Goal: Information Seeking & Learning: Learn about a topic

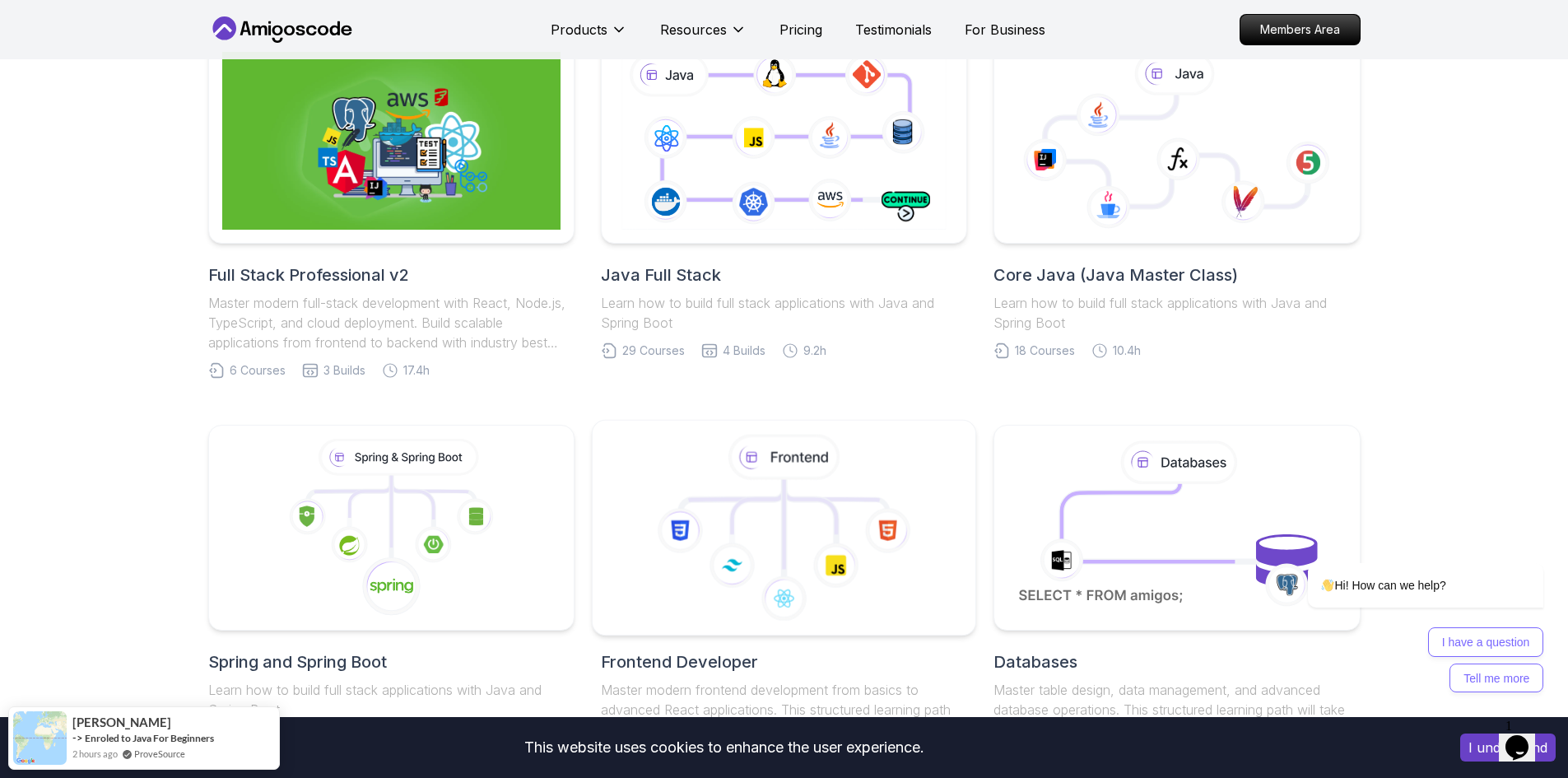
scroll to position [494, 0]
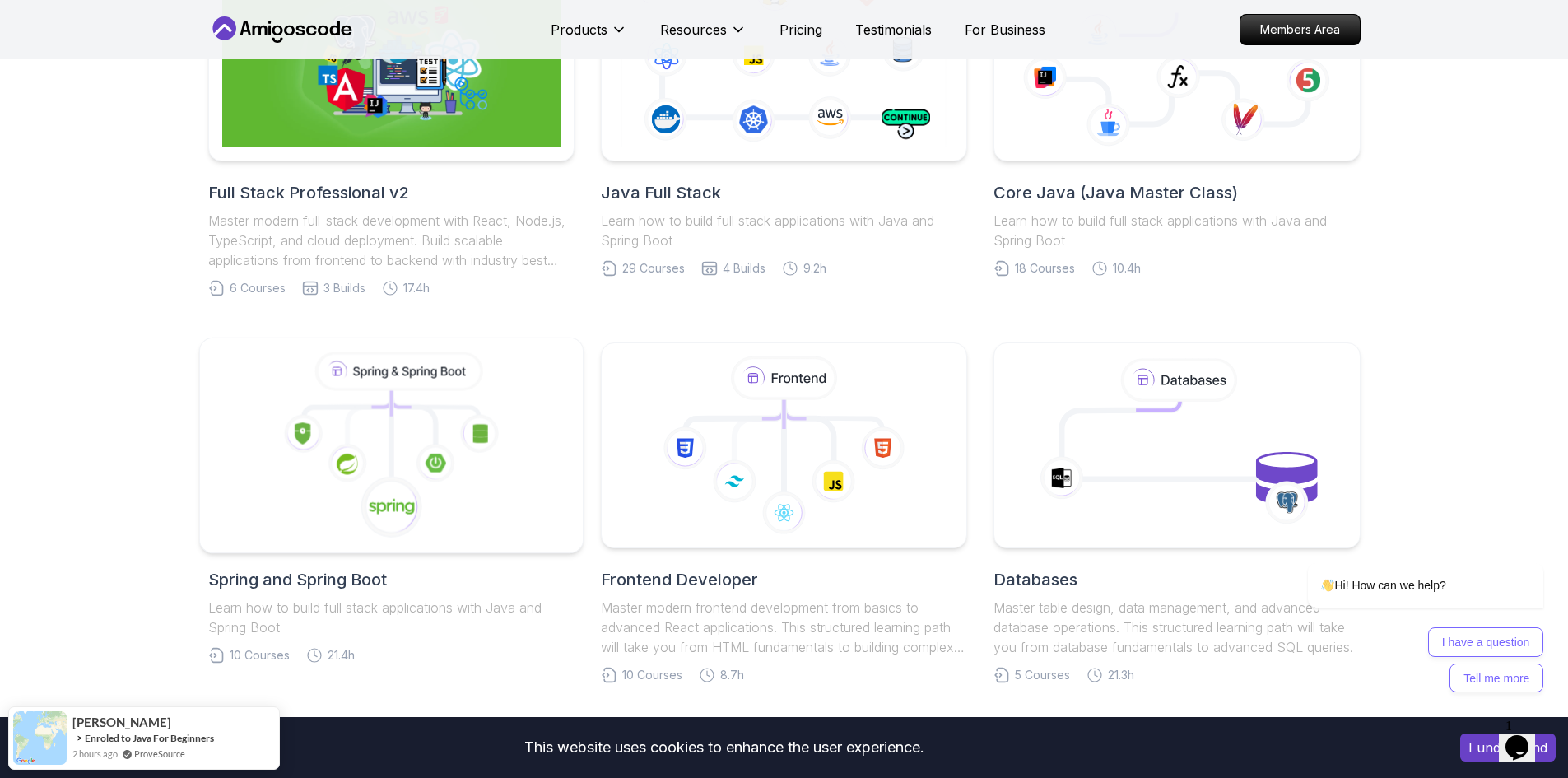
click at [360, 477] on icon at bounding box center [391, 508] width 65 height 65
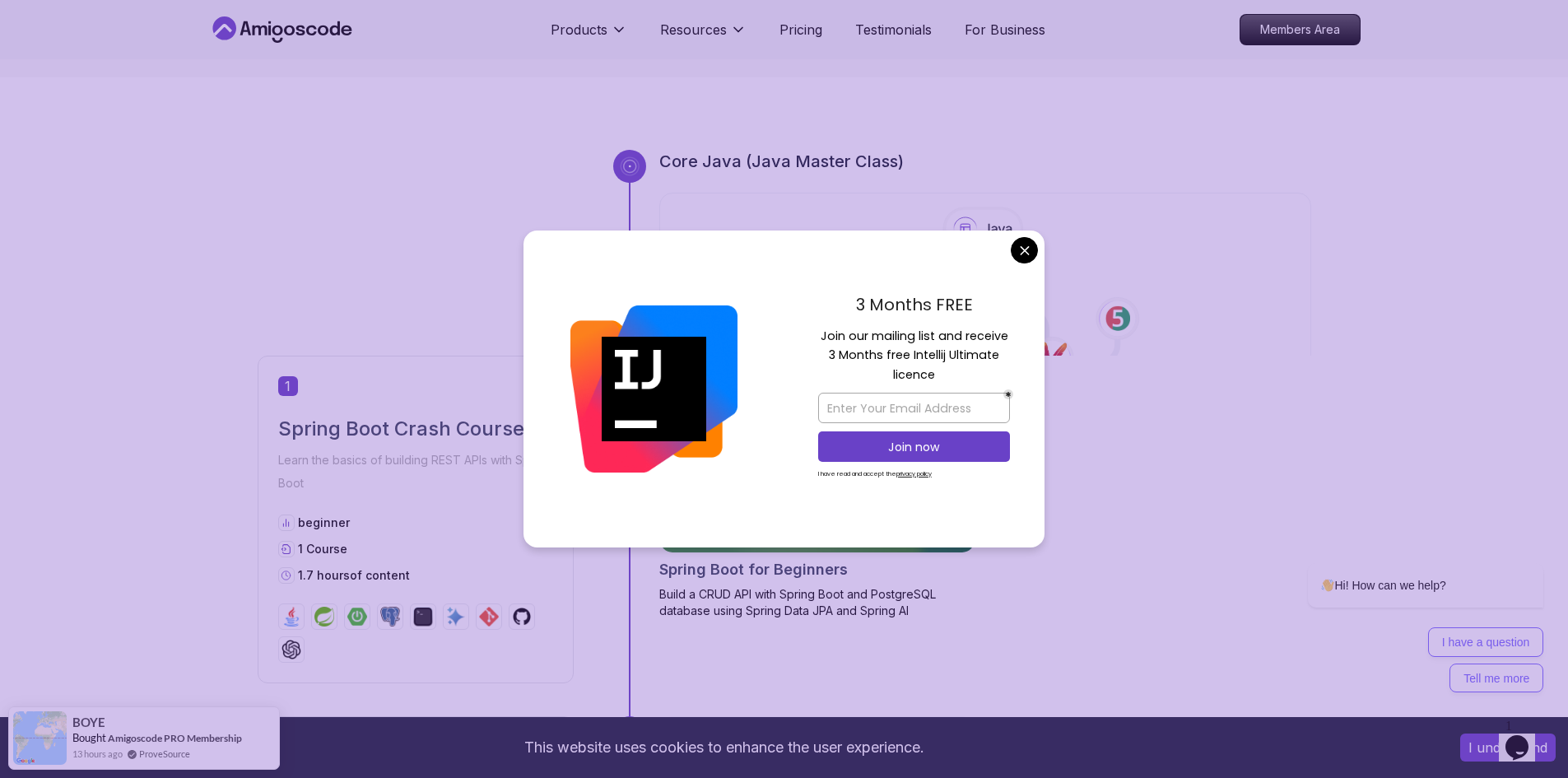
scroll to position [659, 0]
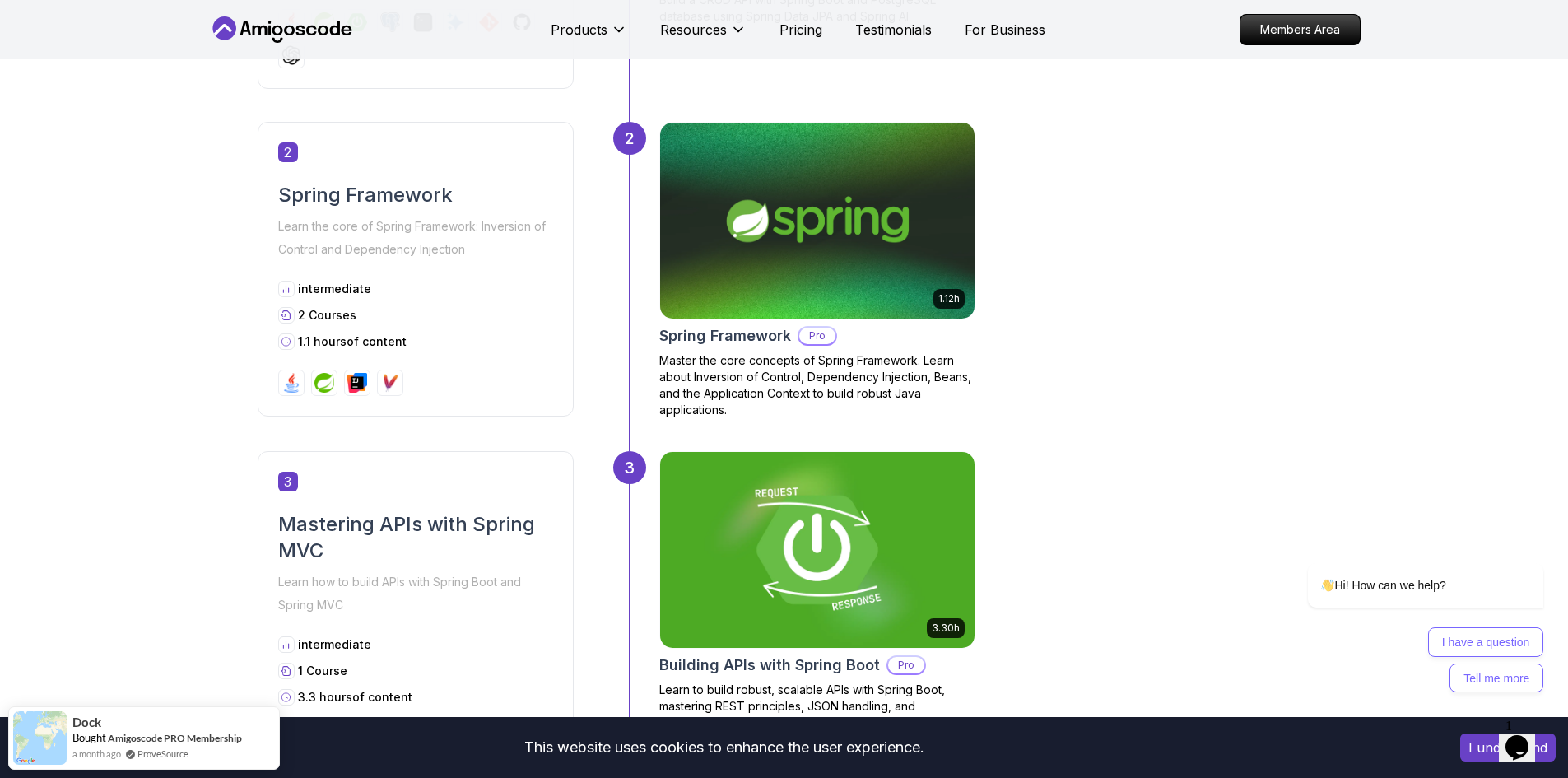
scroll to position [1235, 0]
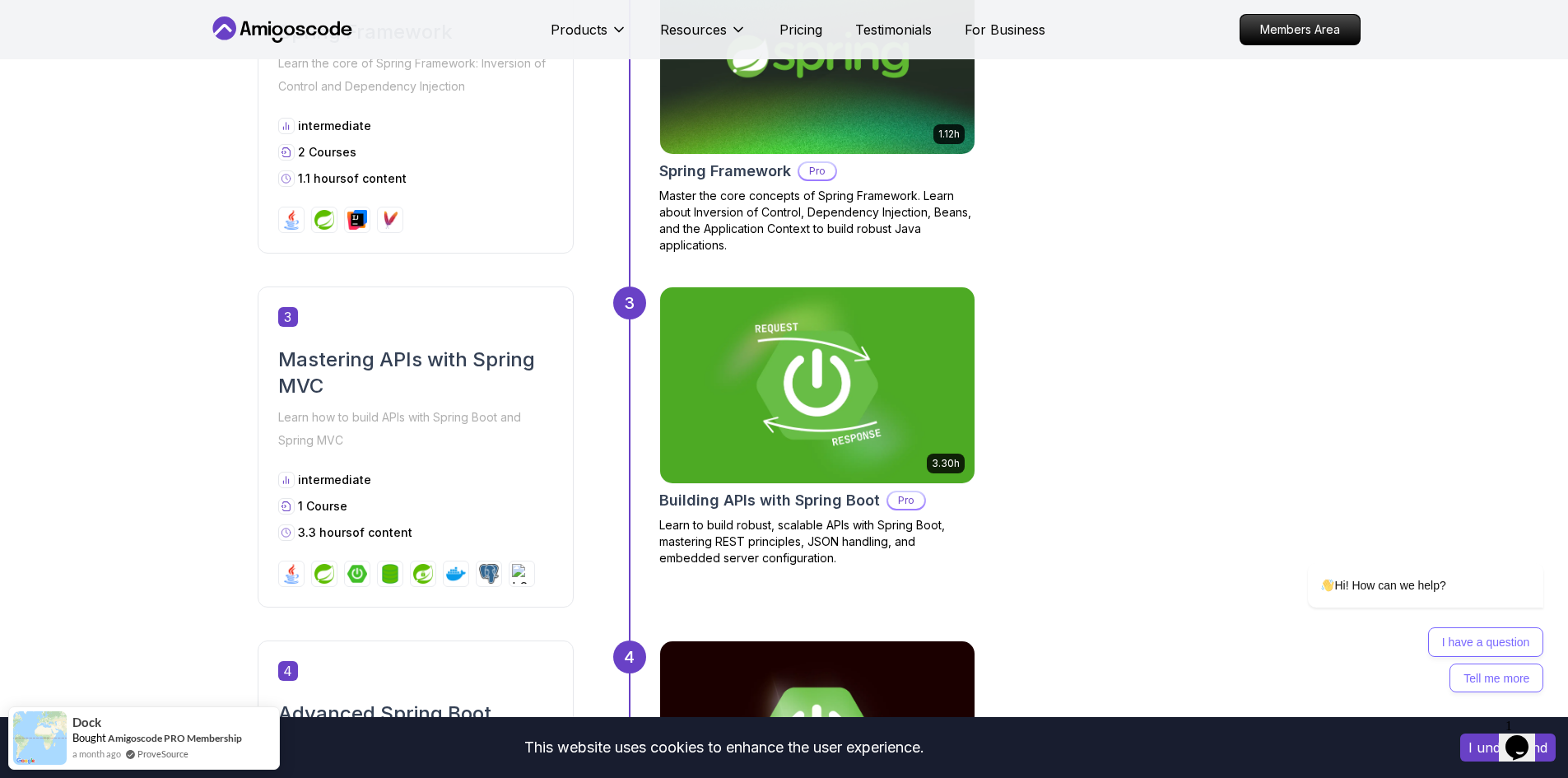
click at [784, 371] on img at bounding box center [817, 385] width 330 height 206
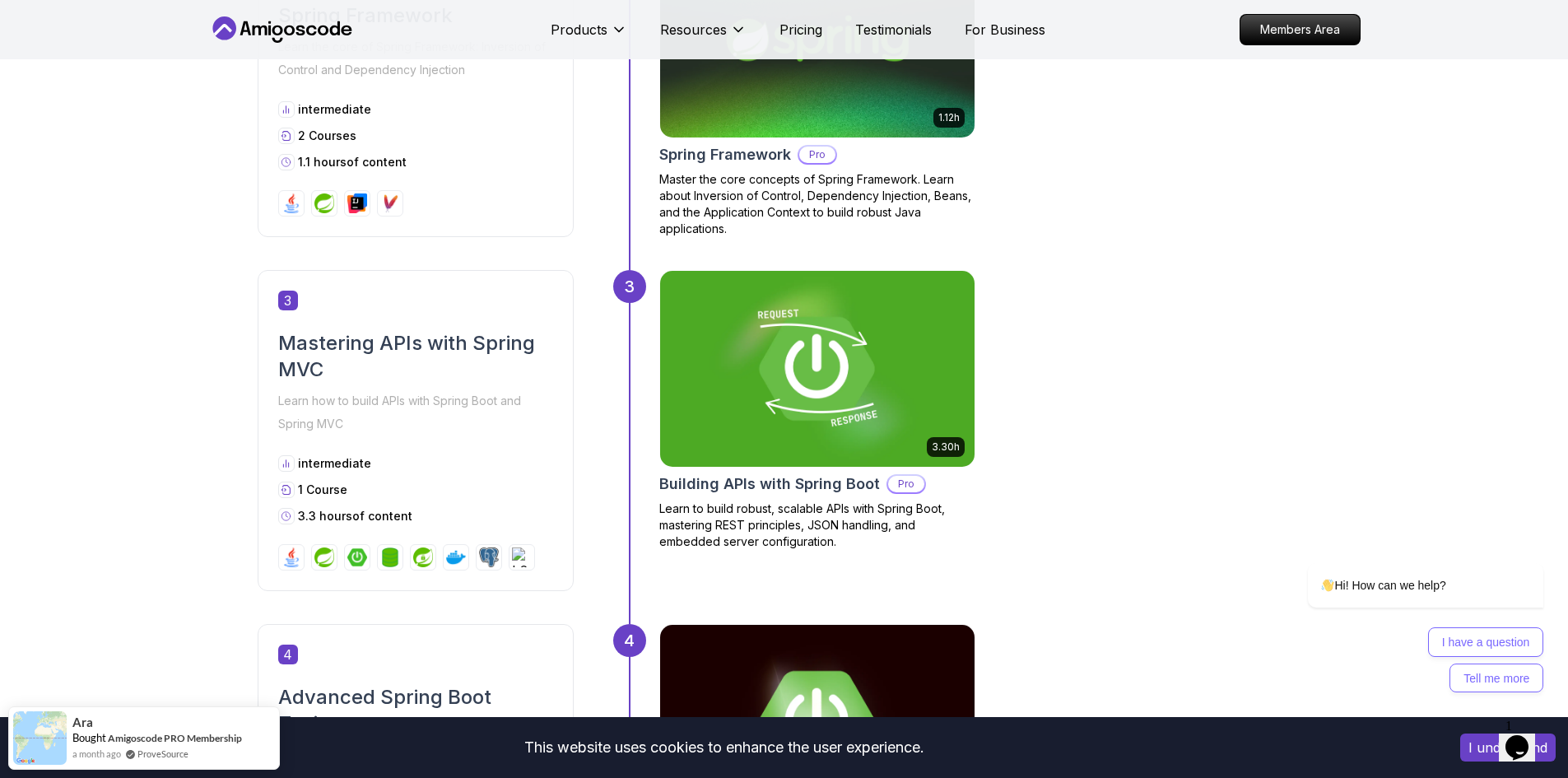
scroll to position [1153, 0]
